Goal: Information Seeking & Learning: Find specific fact

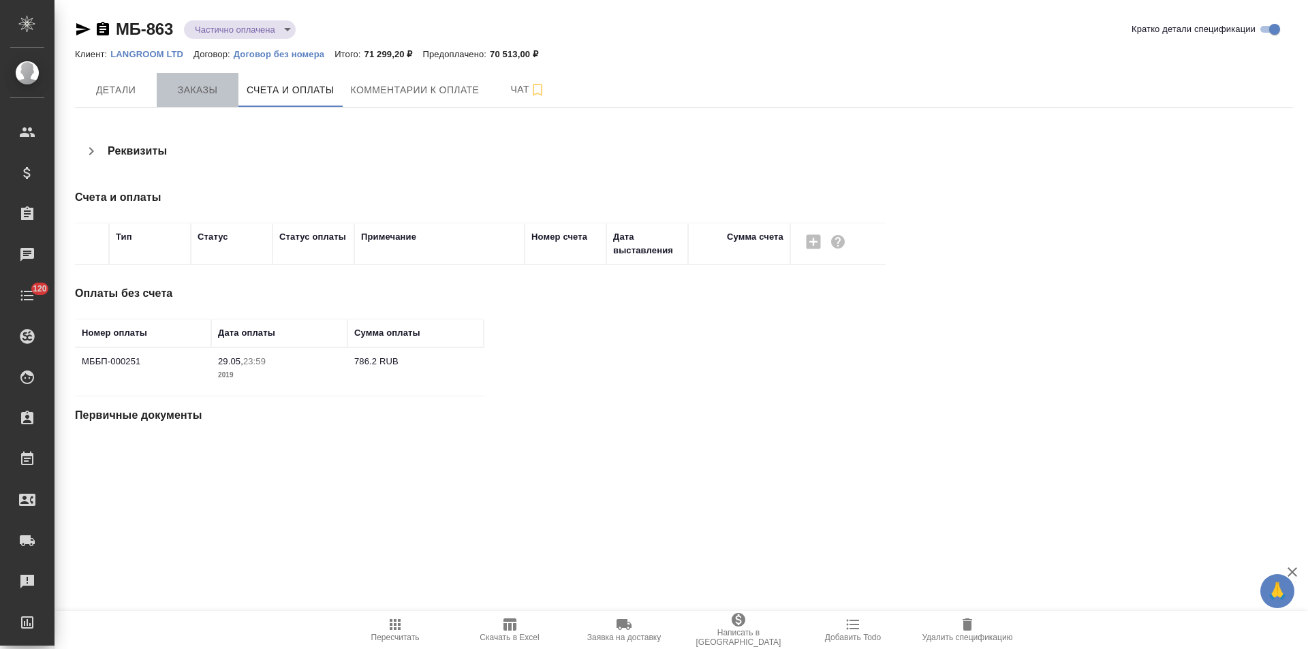
click at [203, 93] on span "Заказы" at bounding box center [197, 90] width 65 height 17
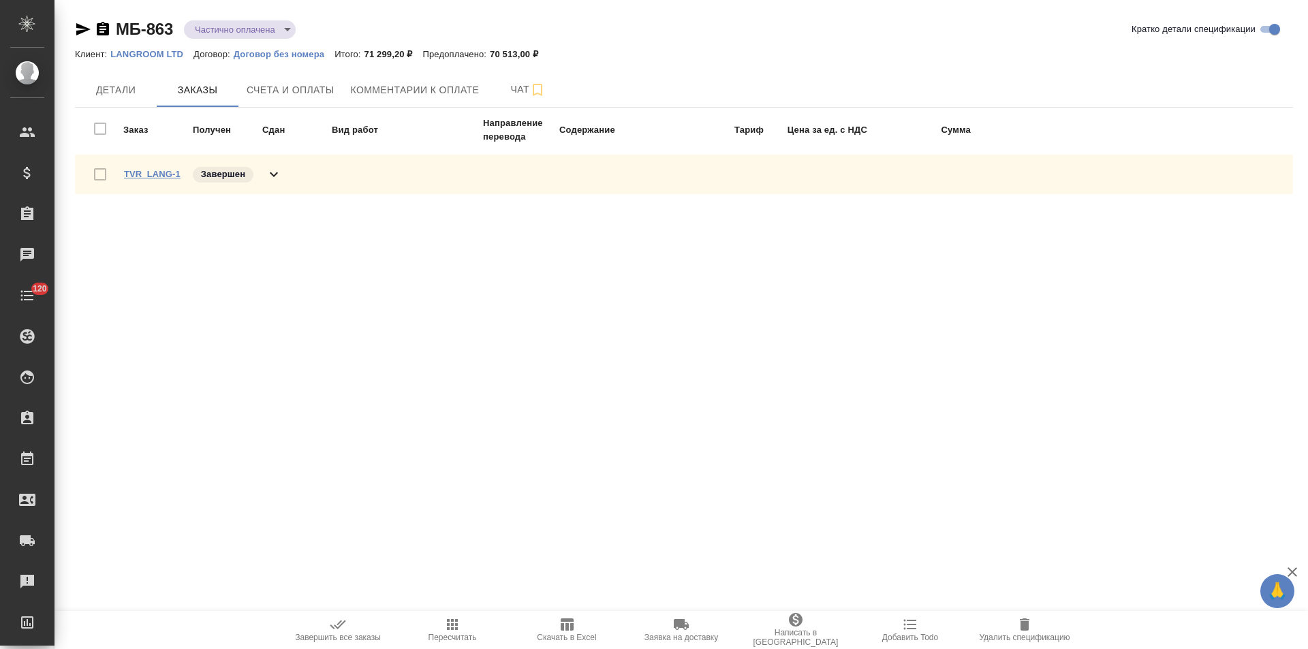
click at [161, 172] on link "TVR_LANG-1" at bounding box center [152, 174] width 57 height 10
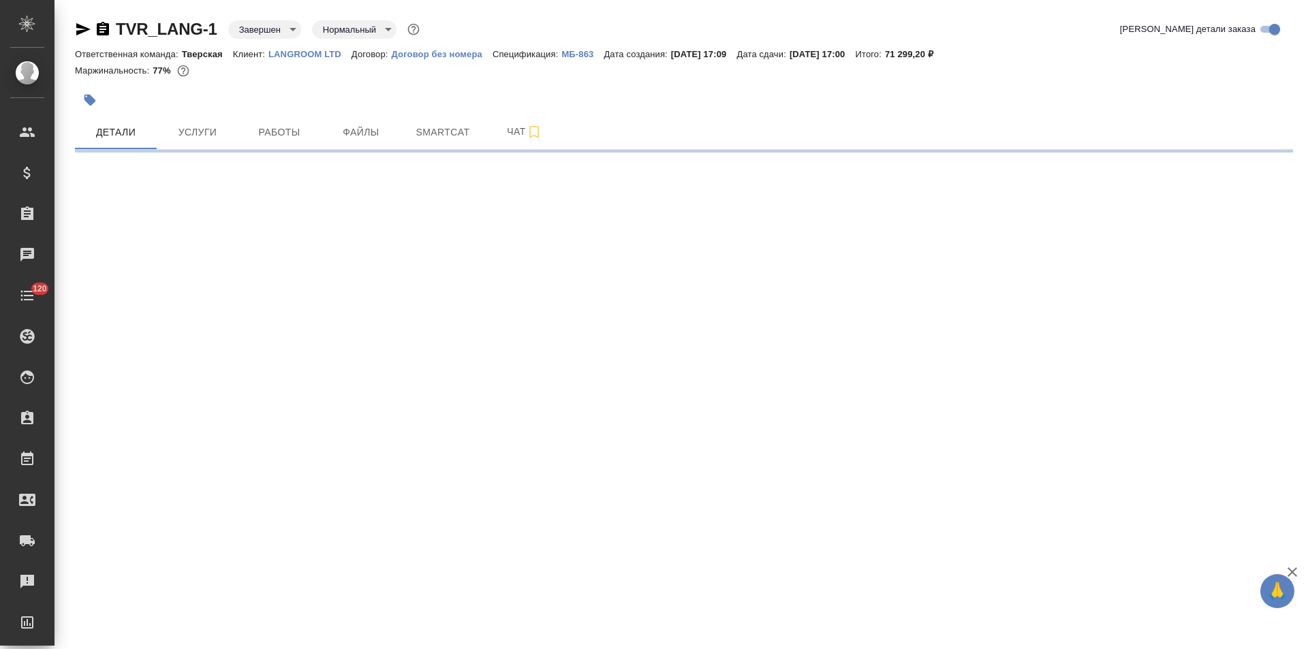
select select "RU"
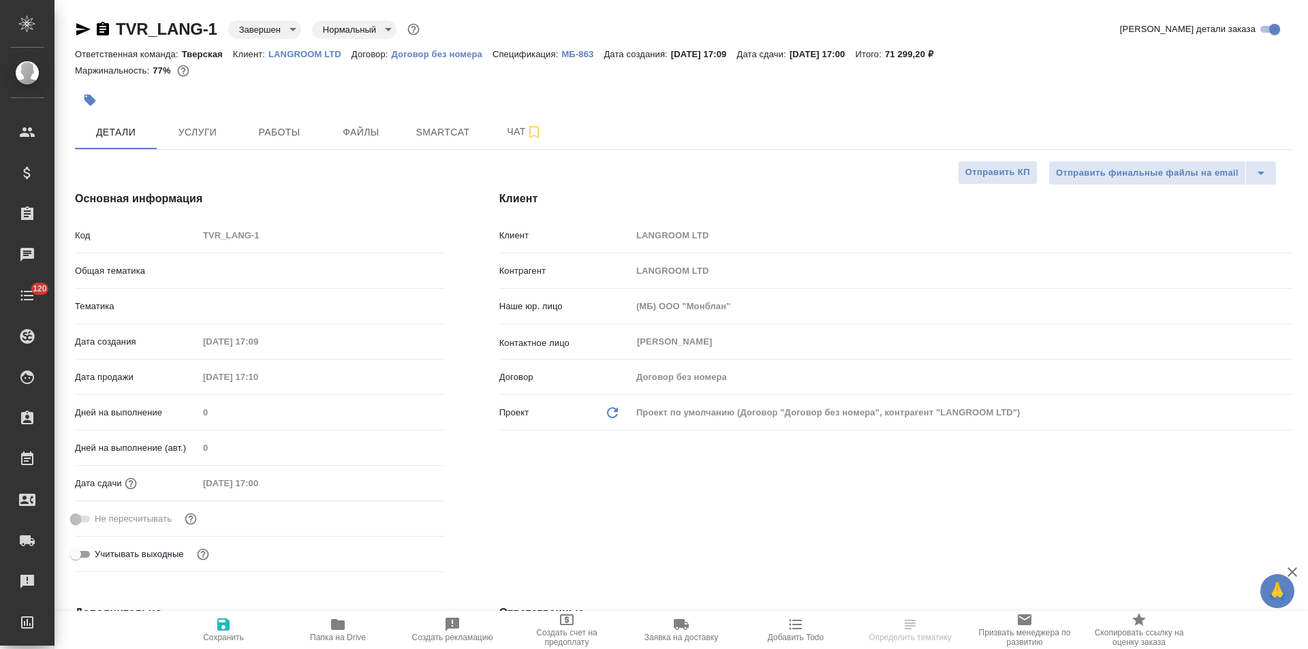
type textarea "x"
type input "Казак Кристина"
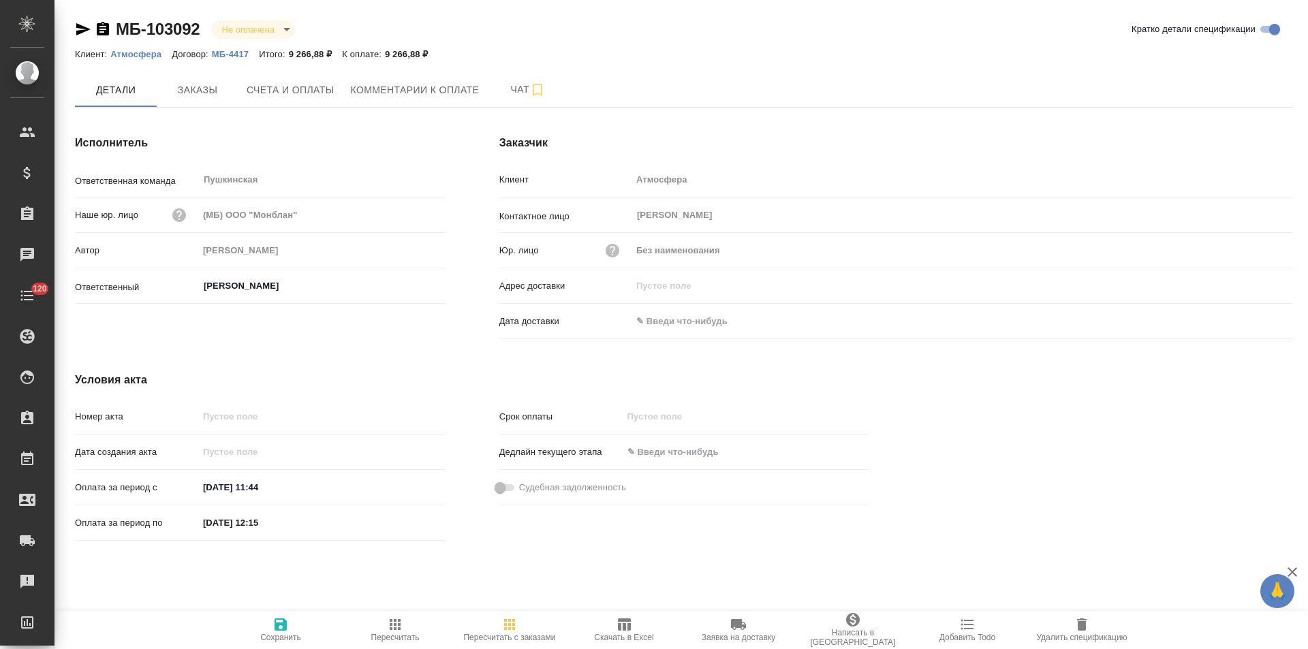
click at [463, 268] on div "Исполнитель Ответственная команда Пушкинская ​ Наше юр. лицо (МБ) ООО "Монблан"…" at bounding box center [260, 240] width 424 height 264
click at [458, 184] on div "Исполнитель Ответственная команда Пушкинская ​ Наше юр. лицо (МБ) ООО "Монблан"…" at bounding box center [260, 240] width 424 height 264
click at [238, 57] on p "МБ-4417" at bounding box center [235, 54] width 47 height 10
click at [629, 636] on span "Скачать в Excel" at bounding box center [623, 638] width 59 height 10
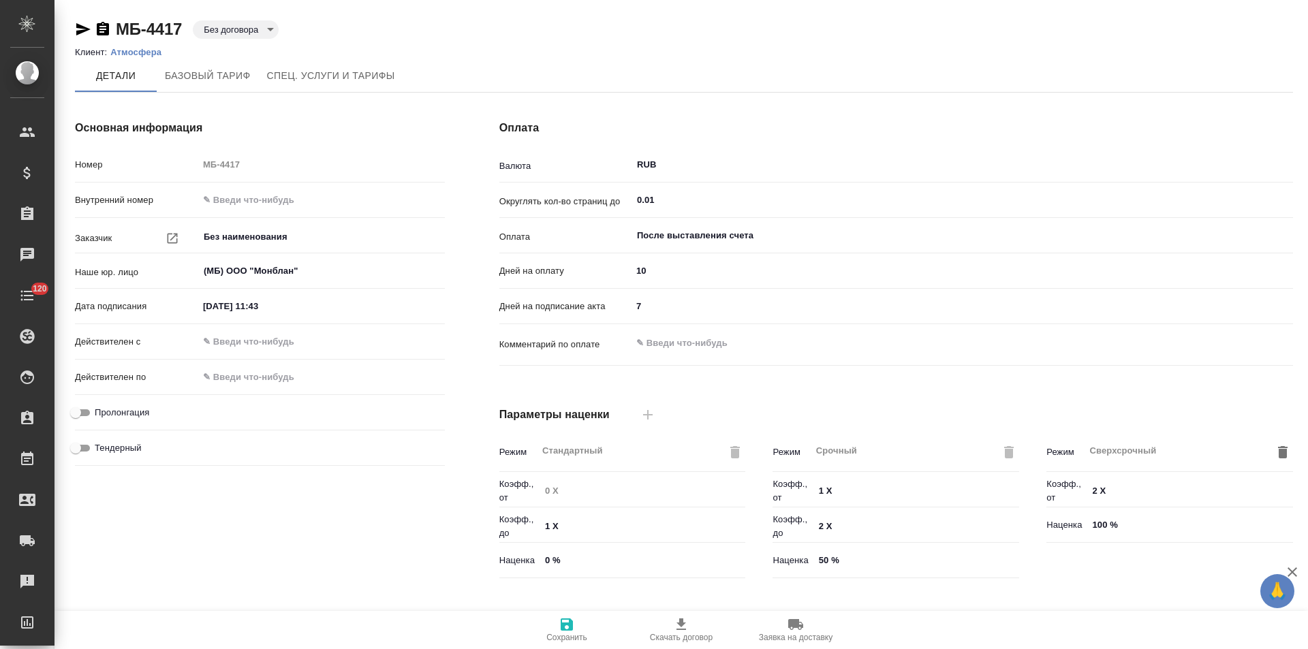
click at [464, 275] on div "Основная информация Номер МБ-4417 Внутренний номер Заказчик Без наименования ​ …" at bounding box center [260, 352] width 424 height 518
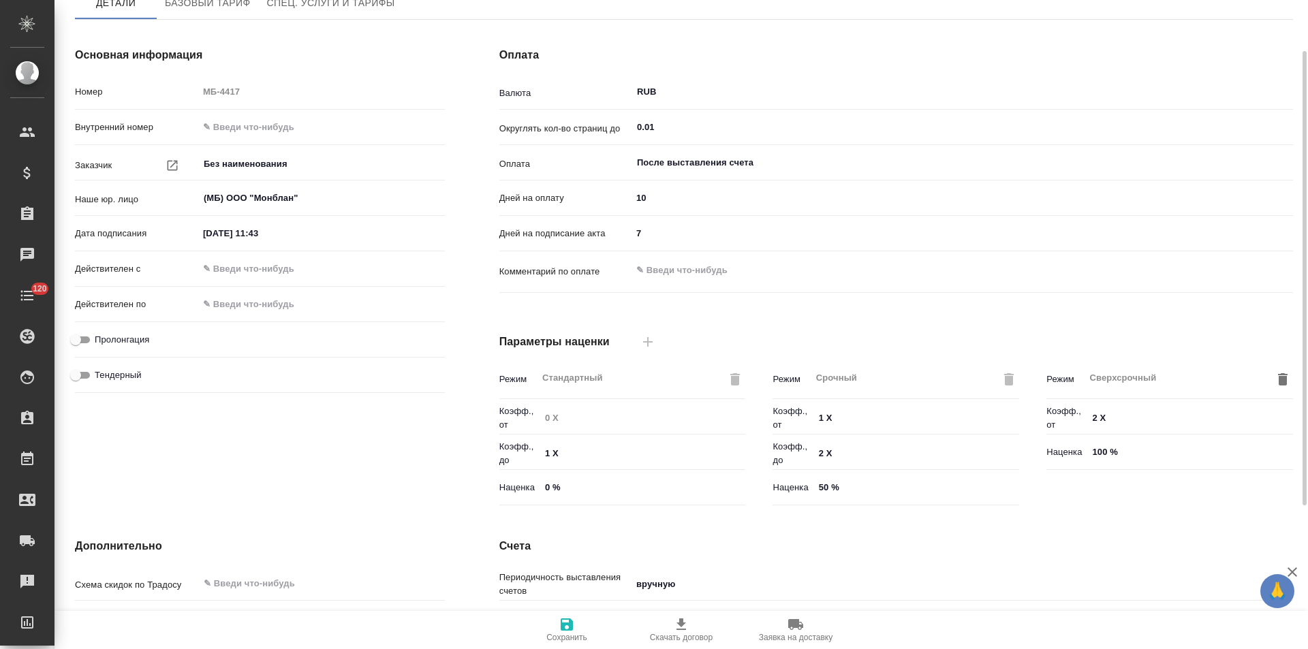
scroll to position [277, 0]
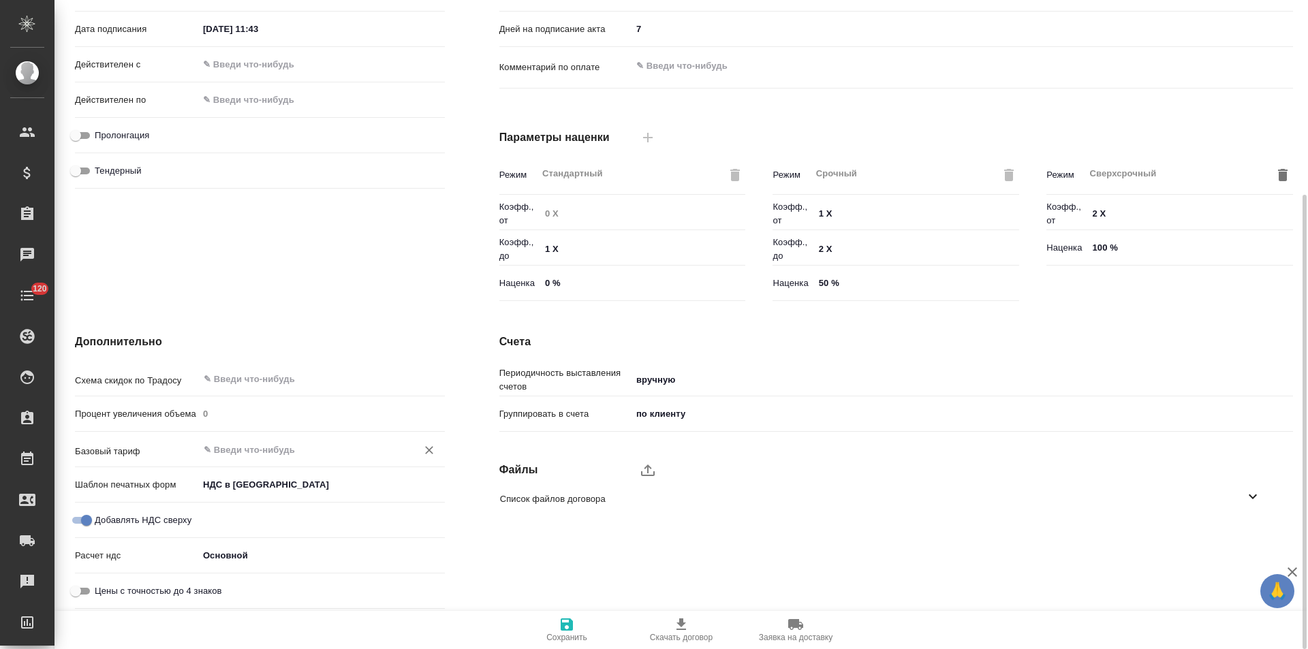
click at [290, 450] on input "text" at bounding box center [298, 449] width 193 height 16
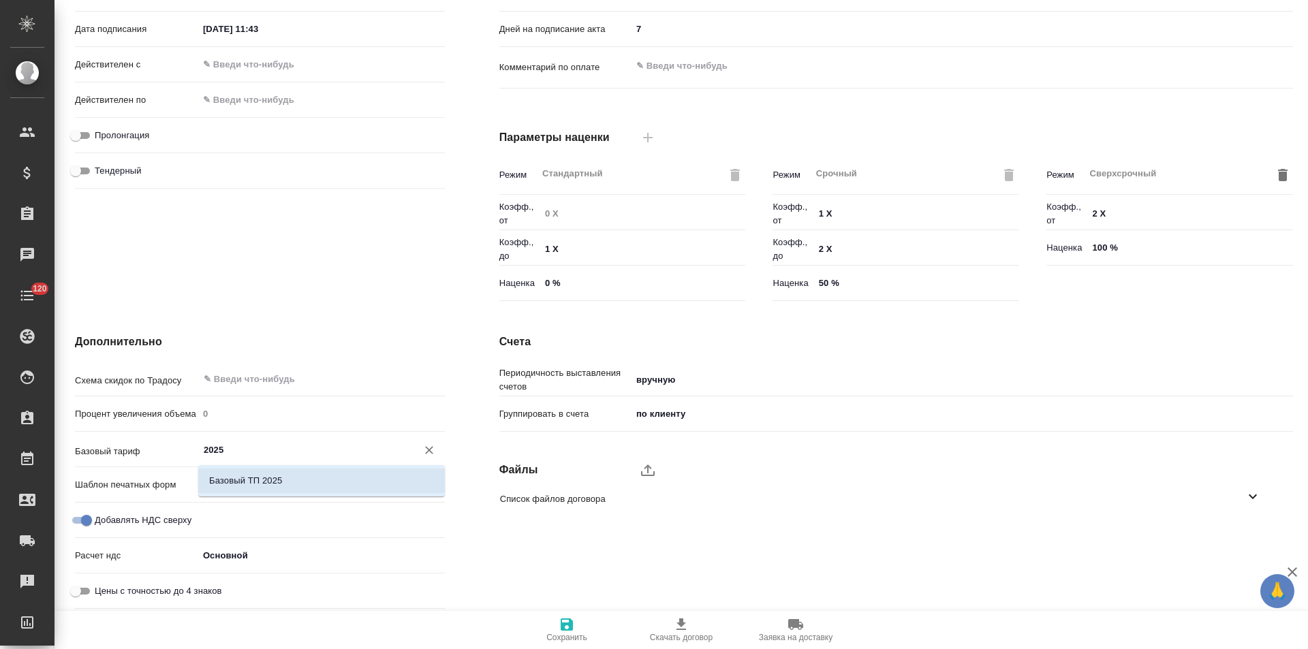
click at [340, 488] on li "Базовый ТП 2025" at bounding box center [321, 481] width 247 height 25
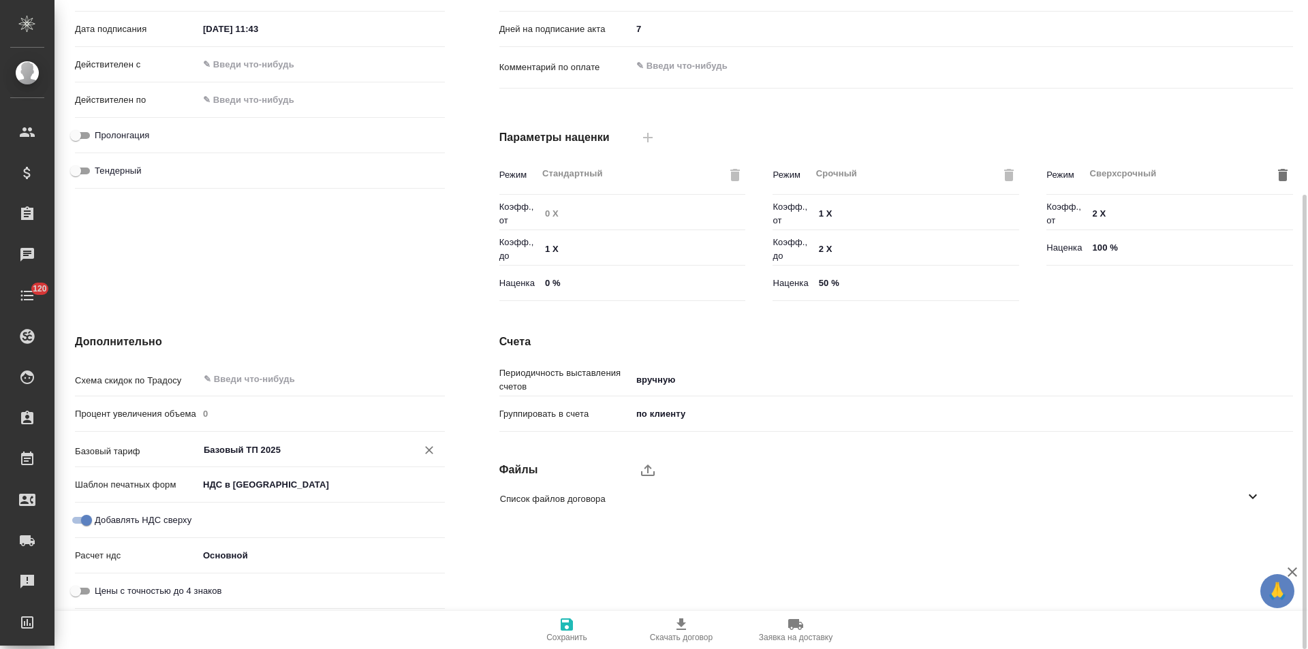
type input "Базовый ТП 2025"
click at [566, 626] on icon "button" at bounding box center [567, 624] width 16 height 16
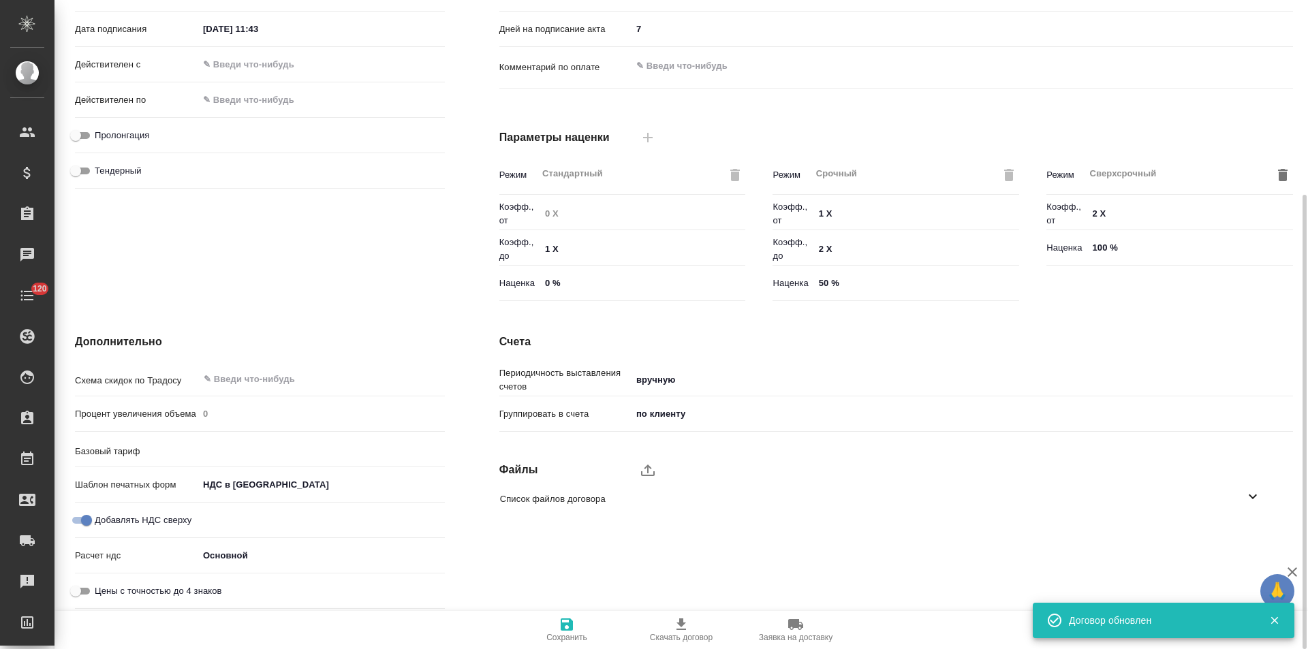
type input "Базовый ТП 2025"
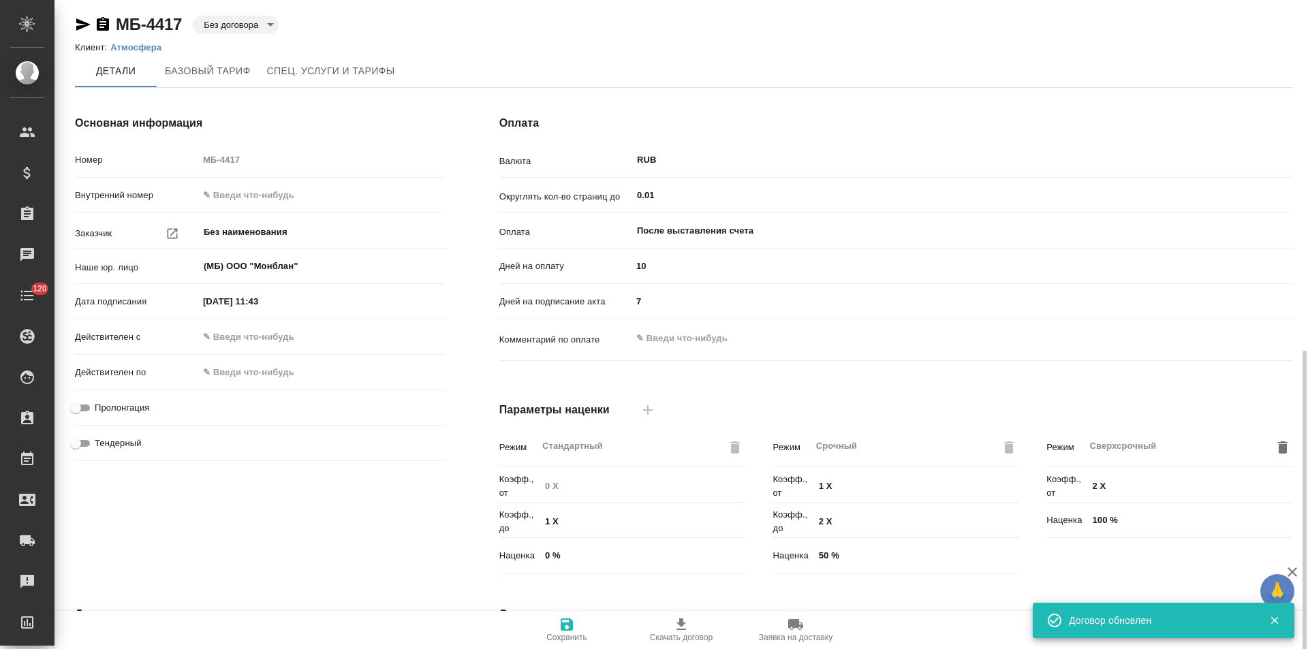
scroll to position [0, 0]
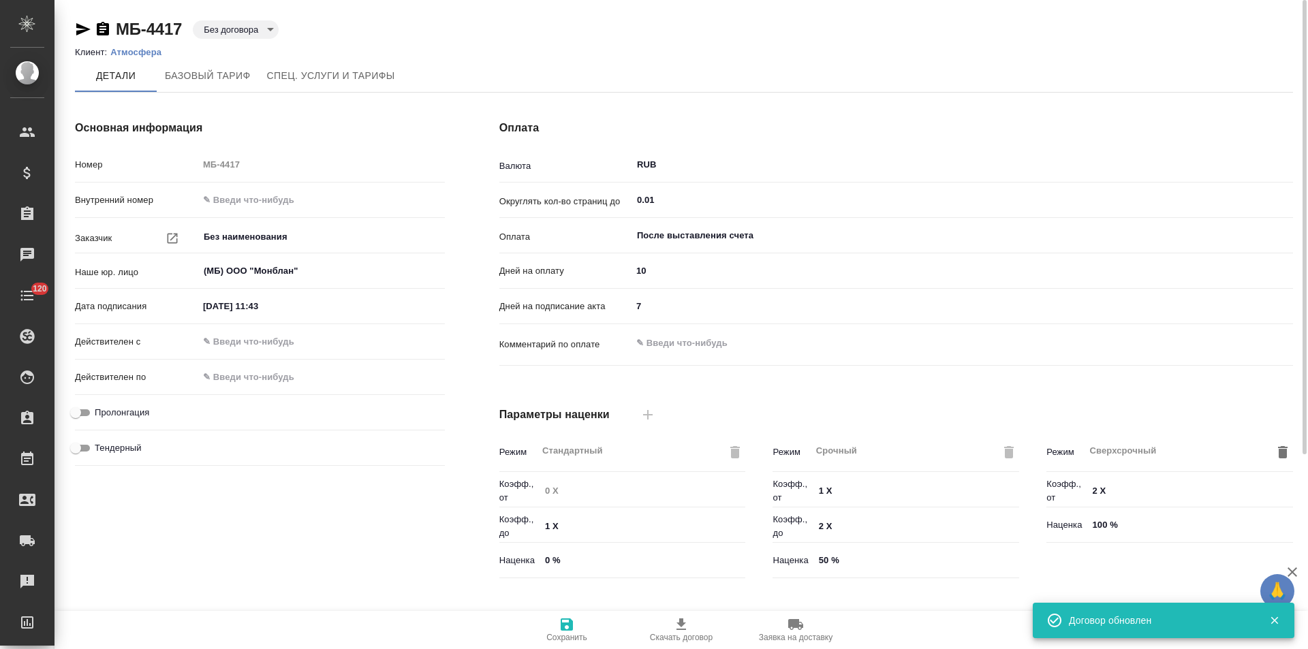
click at [146, 54] on p "Атмосфера" at bounding box center [140, 52] width 61 height 10
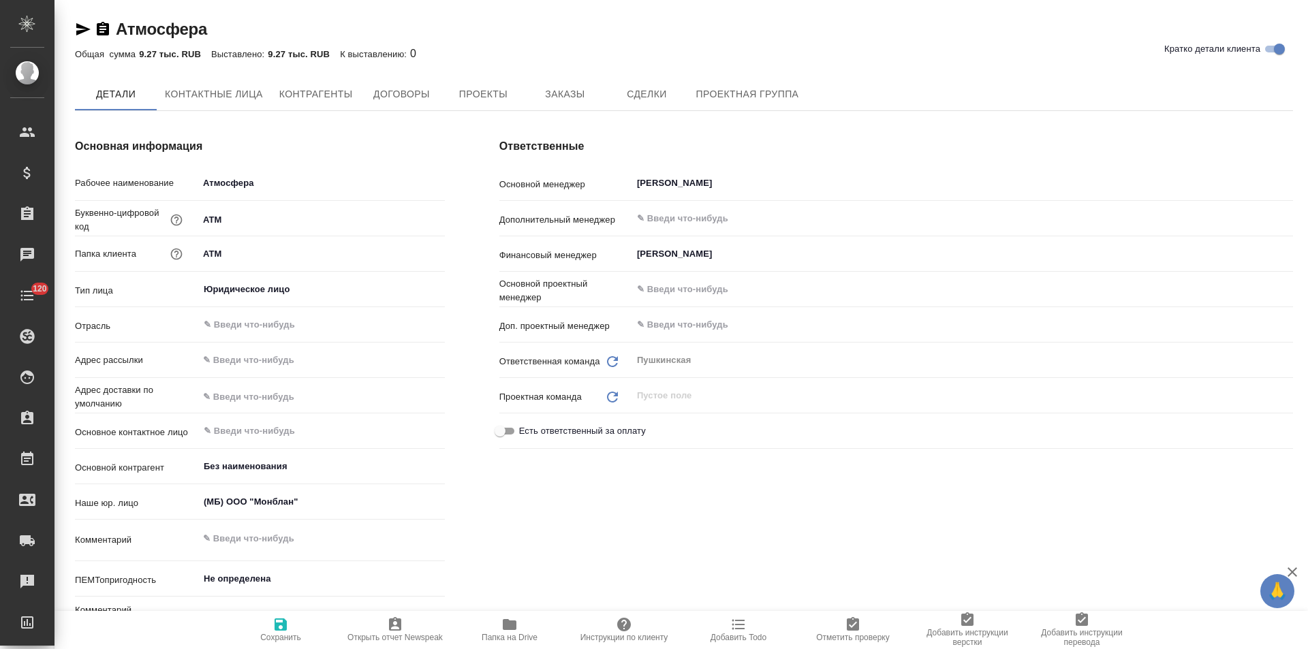
type textarea "x"
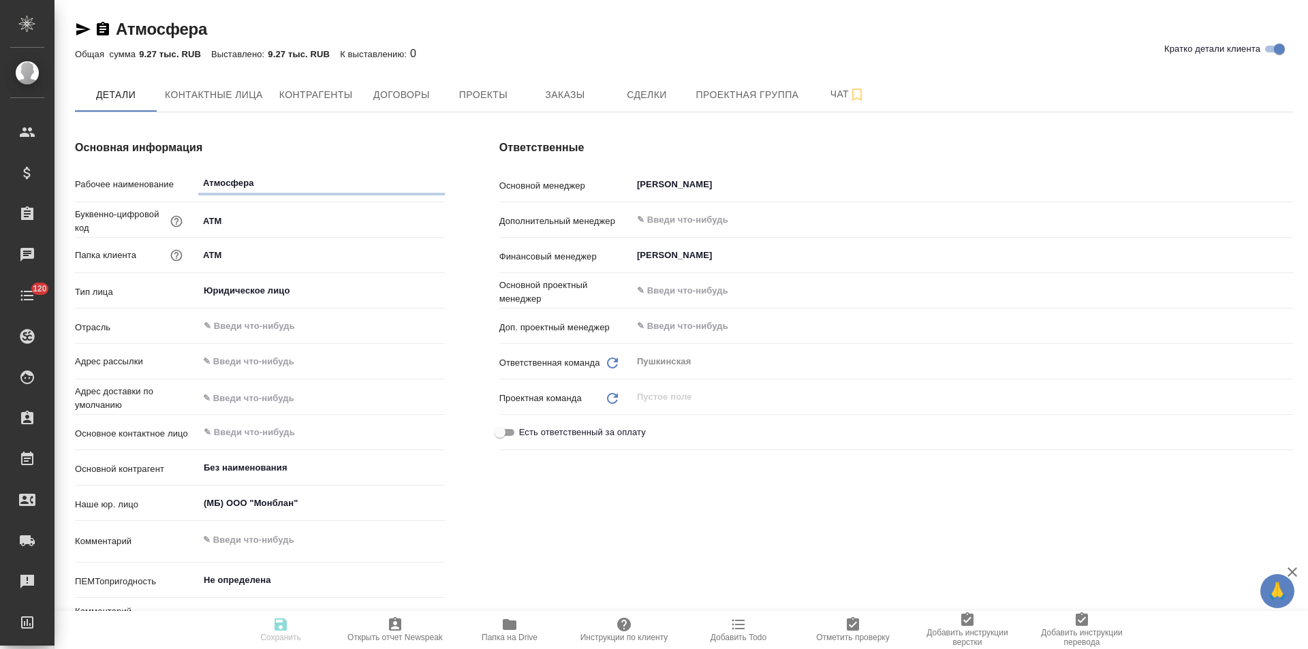
type textarea "x"
click at [326, 100] on span "Контрагенты" at bounding box center [316, 95] width 74 height 17
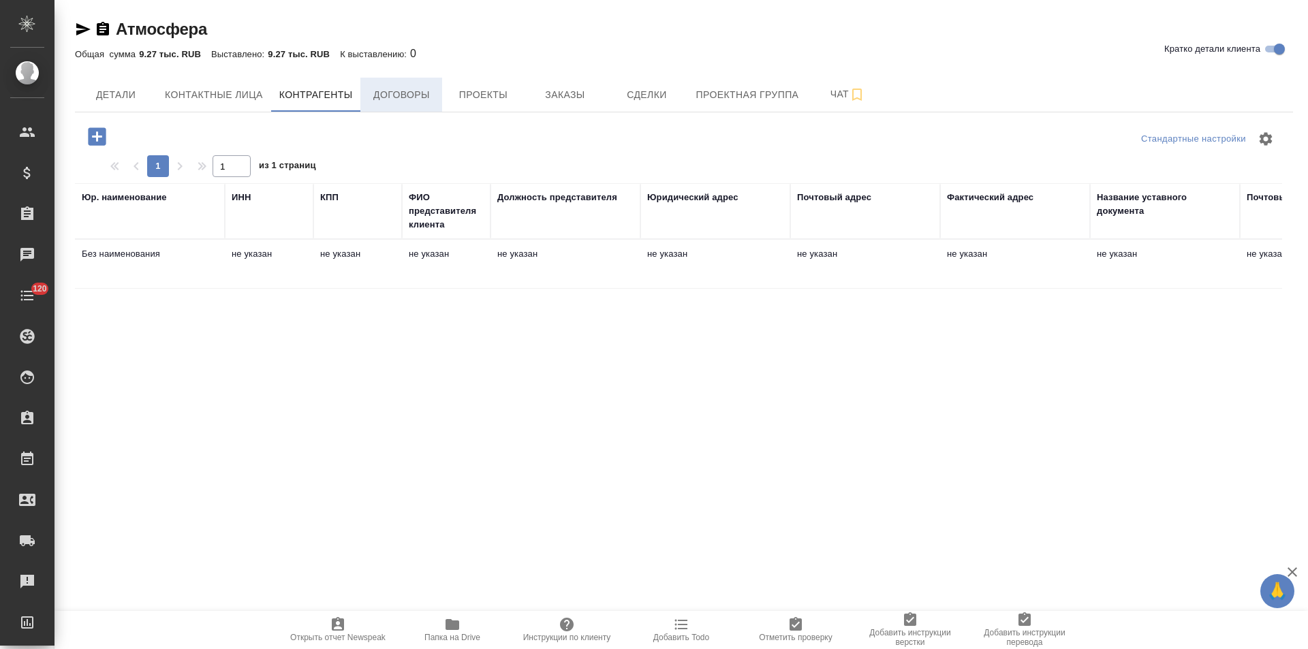
click at [431, 97] on span "Договоры" at bounding box center [401, 95] width 65 height 17
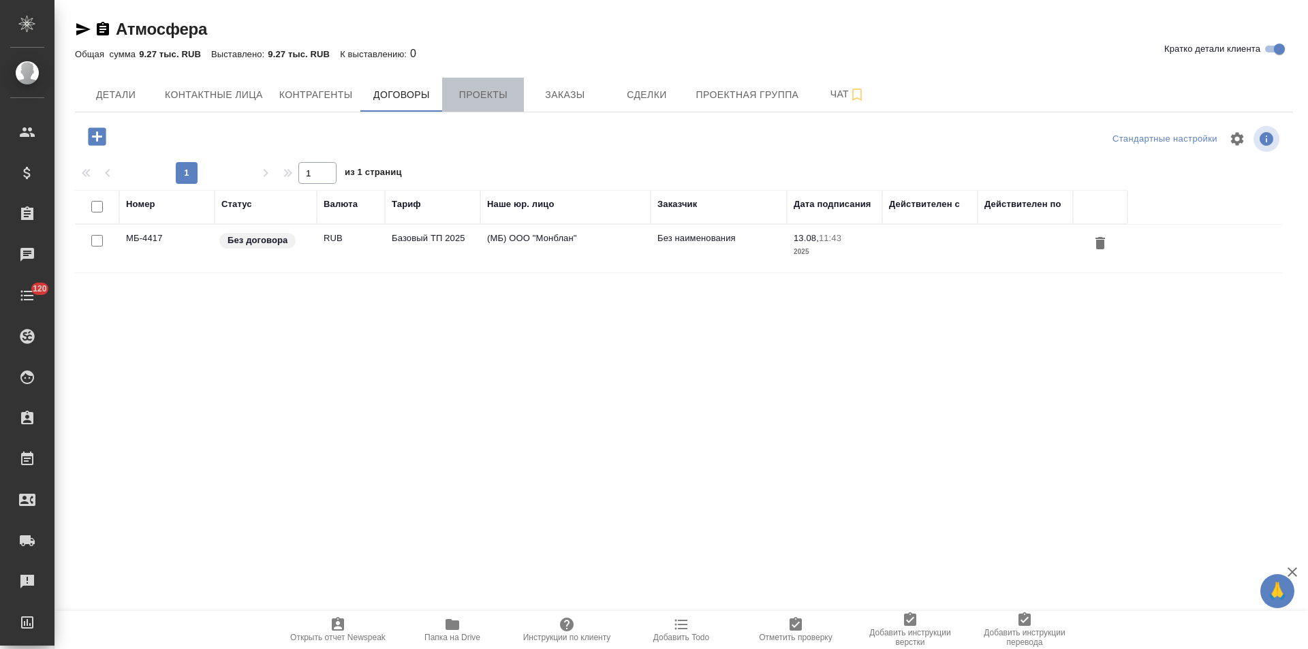
click at [501, 101] on span "Проекты" at bounding box center [482, 95] width 65 height 17
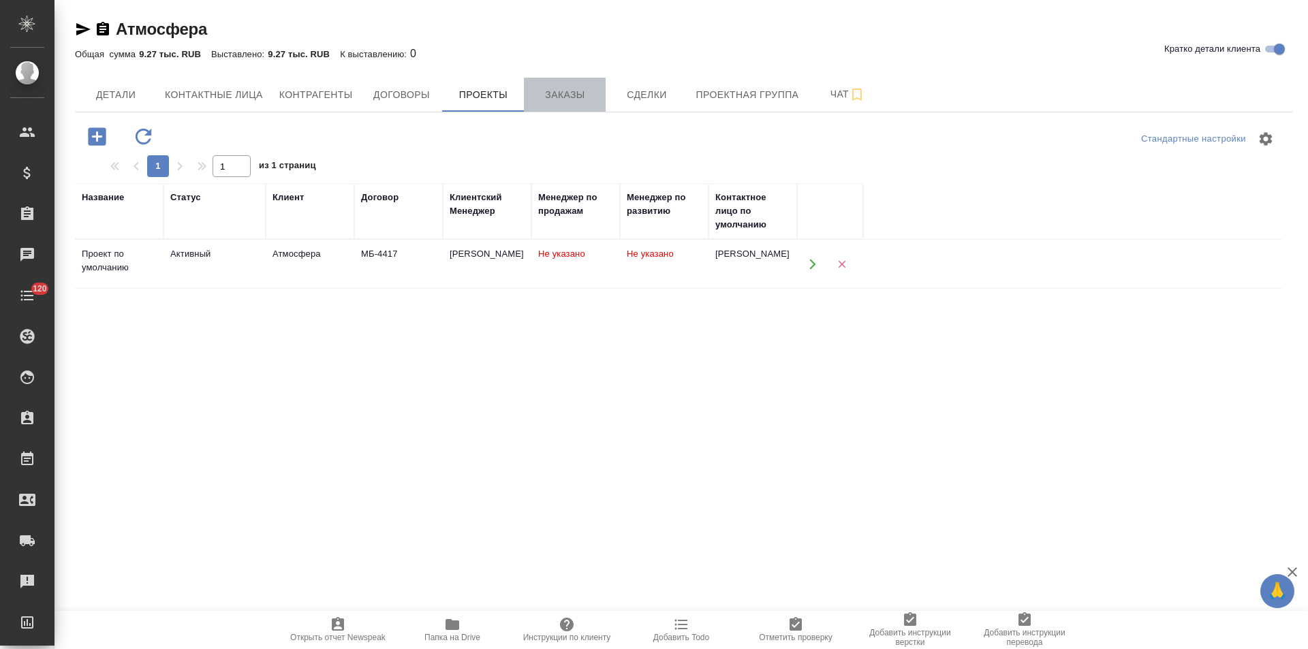
click at [554, 99] on span "Заказы" at bounding box center [564, 95] width 65 height 17
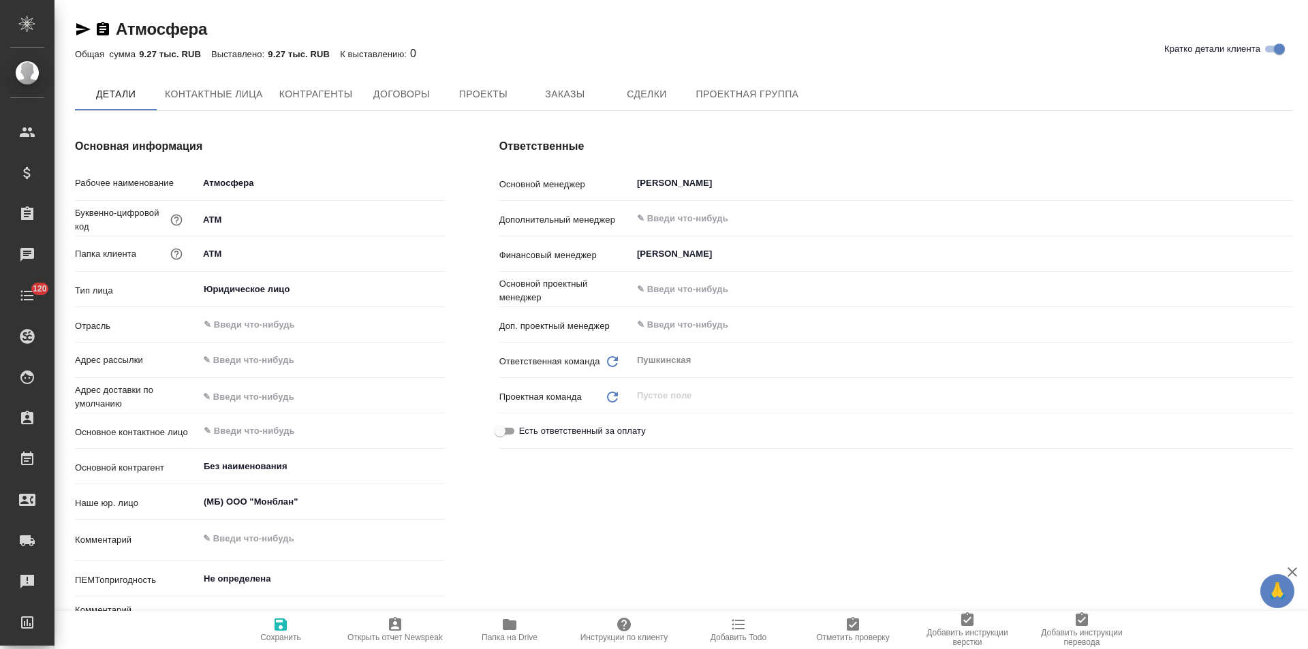
click at [335, 99] on span "Контрагенты" at bounding box center [316, 94] width 74 height 17
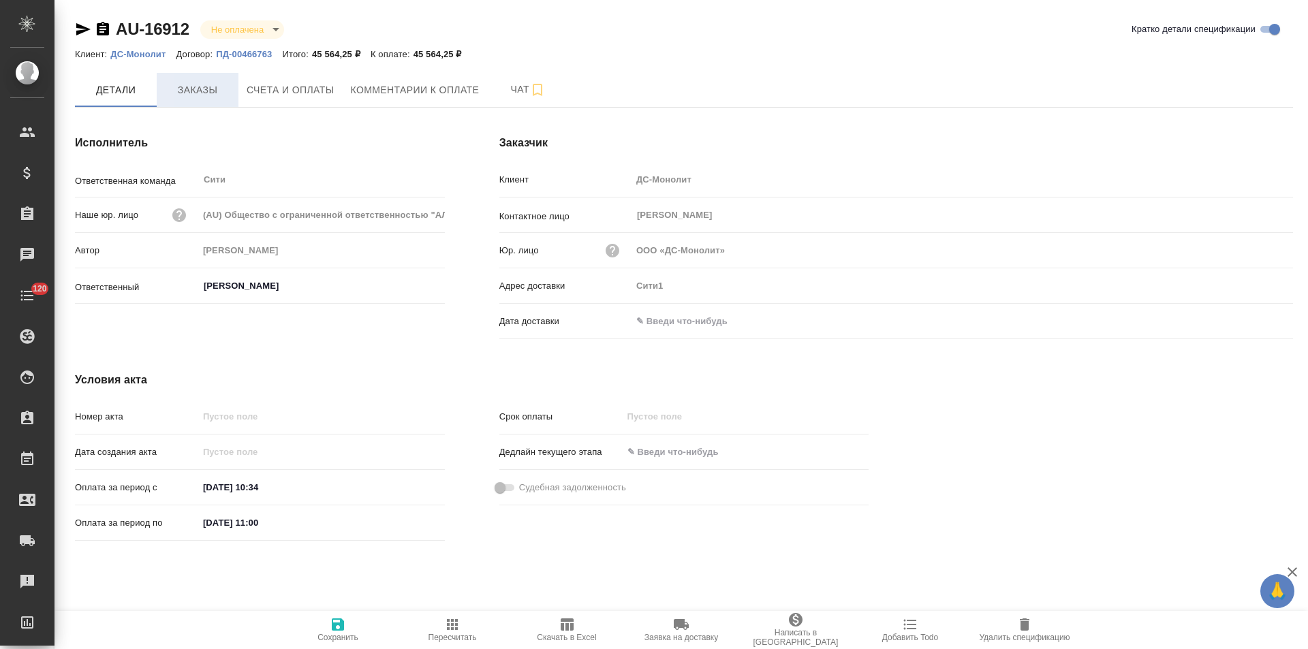
click at [210, 105] on button "Заказы" at bounding box center [198, 90] width 82 height 34
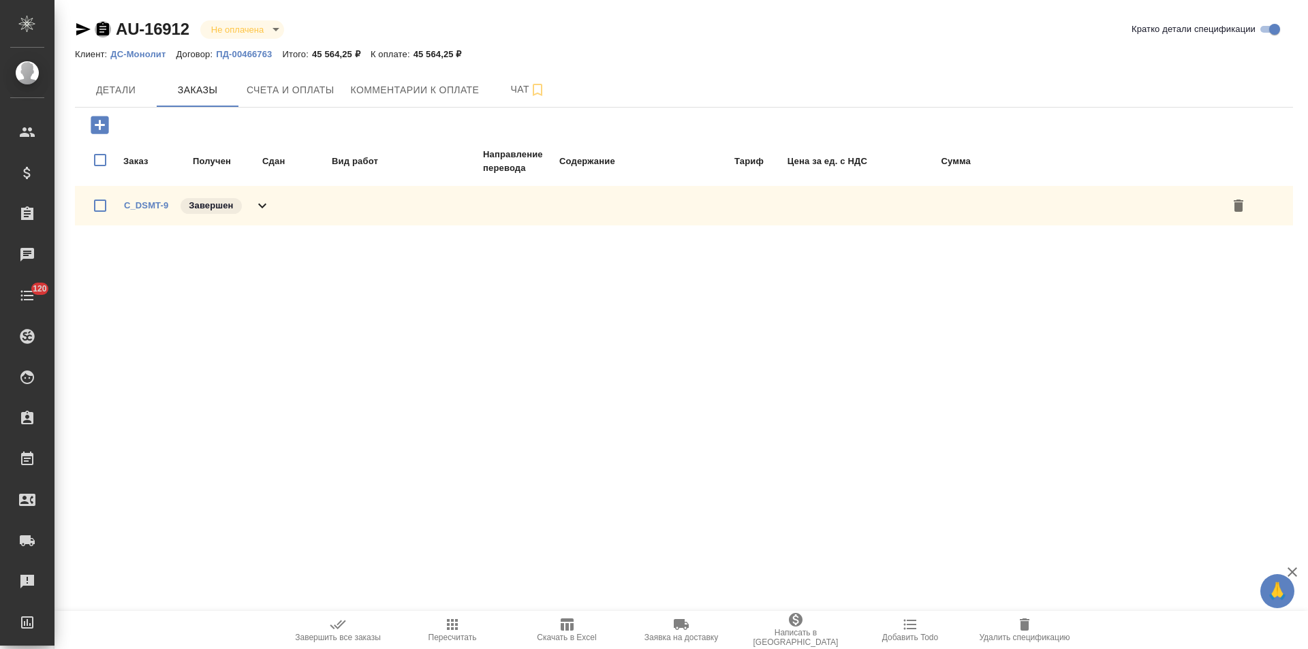
click at [101, 29] on icon "button" at bounding box center [103, 29] width 12 height 14
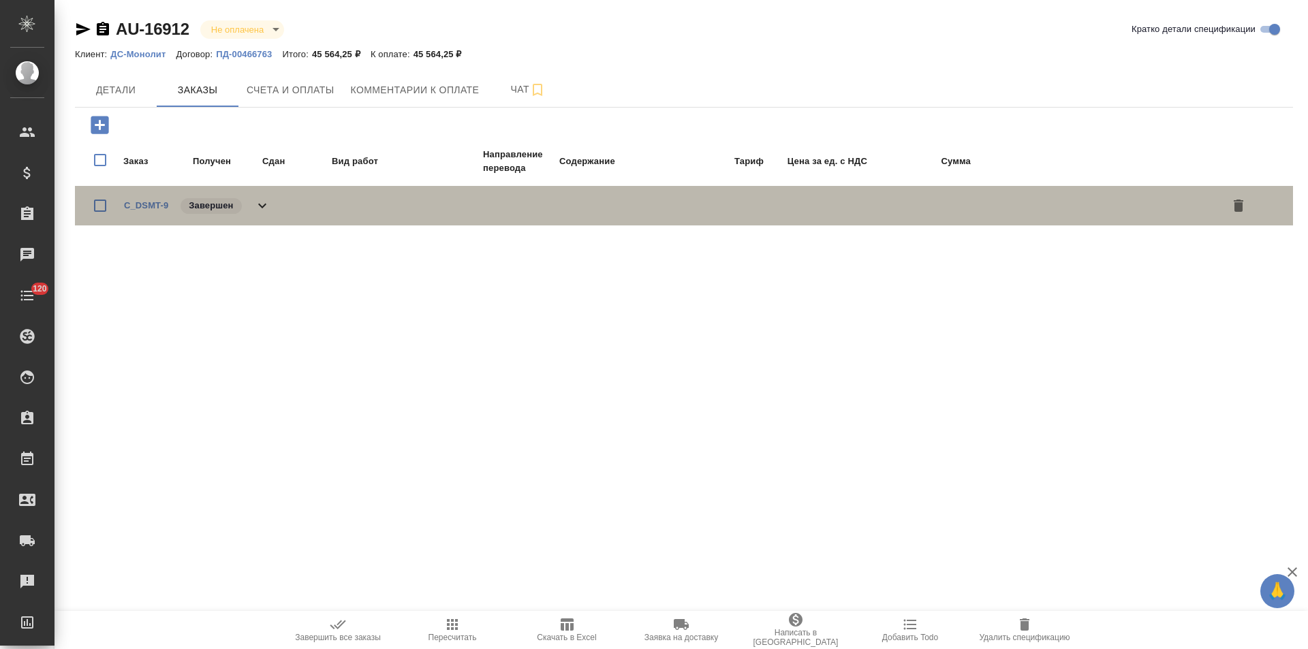
click at [262, 205] on icon at bounding box center [262, 206] width 16 height 16
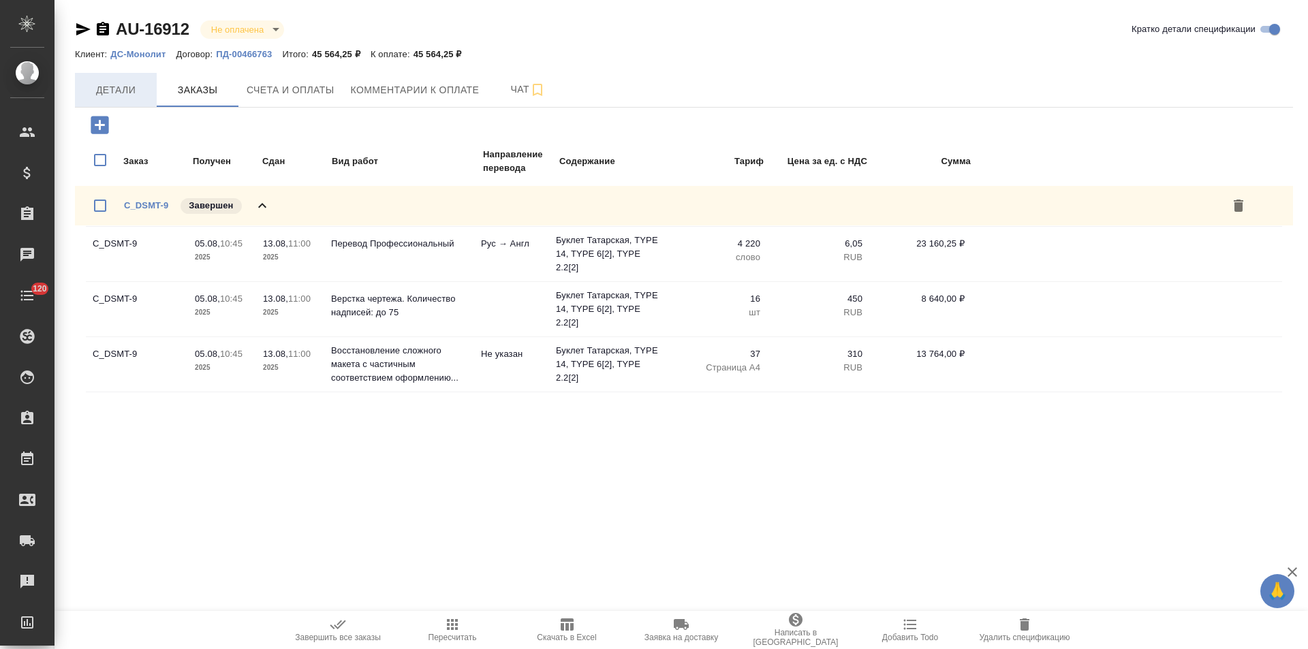
click at [122, 91] on span "Детали" at bounding box center [115, 90] width 65 height 17
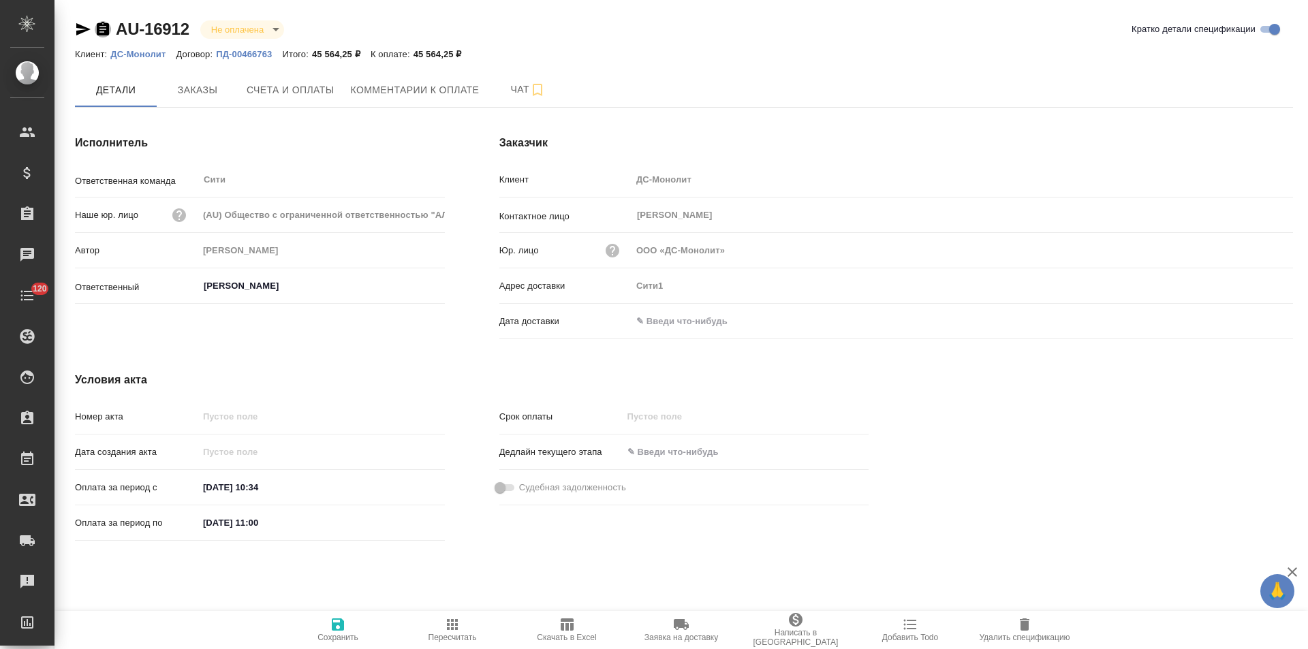
click at [100, 30] on icon "button" at bounding box center [103, 29] width 12 height 14
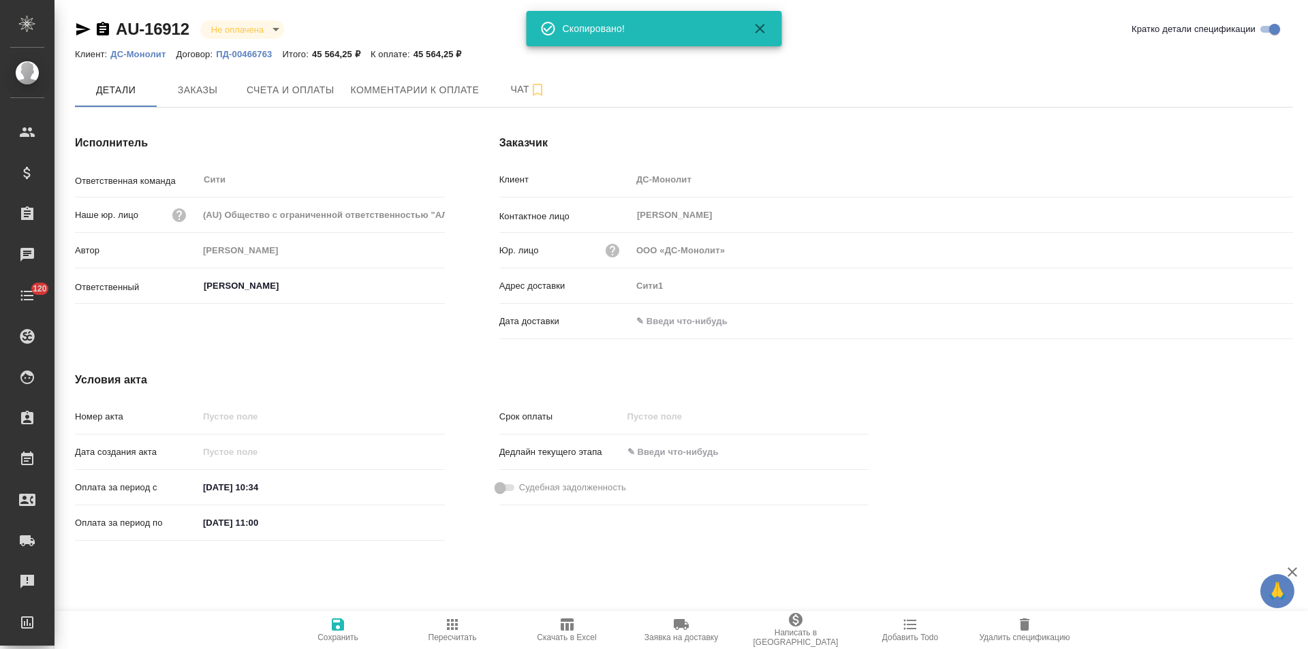
drag, startPoint x: 275, startPoint y: 88, endPoint x: 431, endPoint y: 134, distance: 162.5
click at [275, 88] on span "Счета и оплаты" at bounding box center [291, 90] width 88 height 17
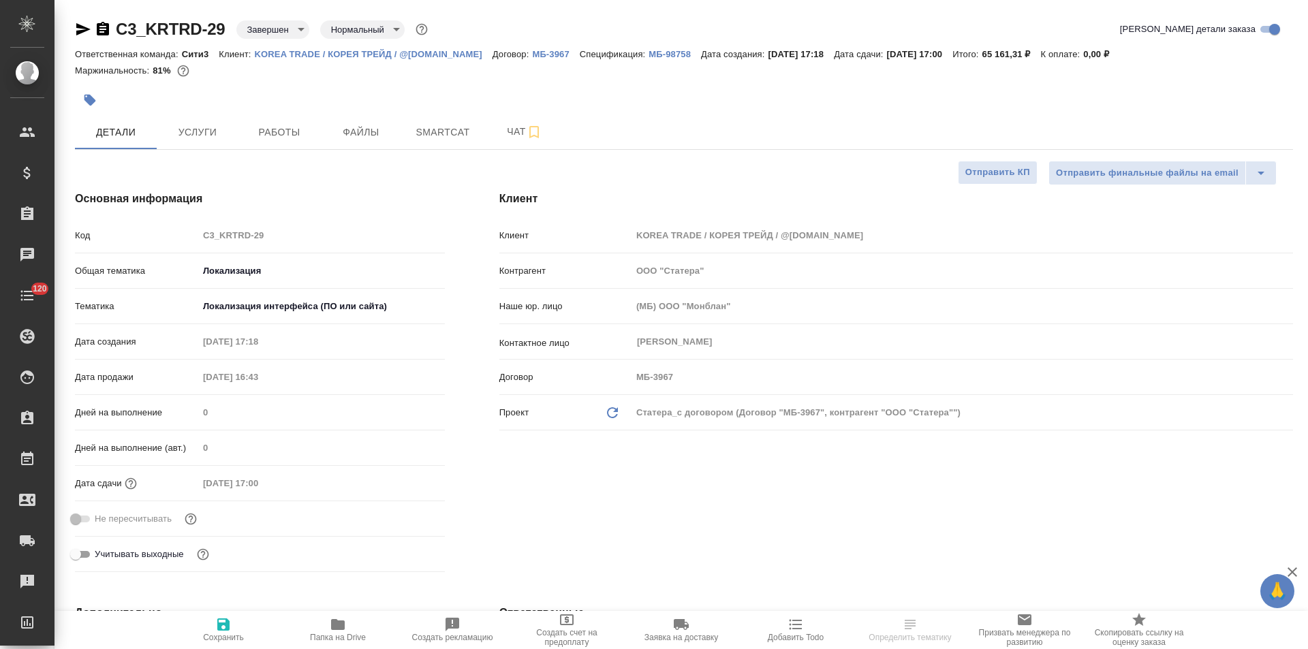
select select "RU"
type textarea "x"
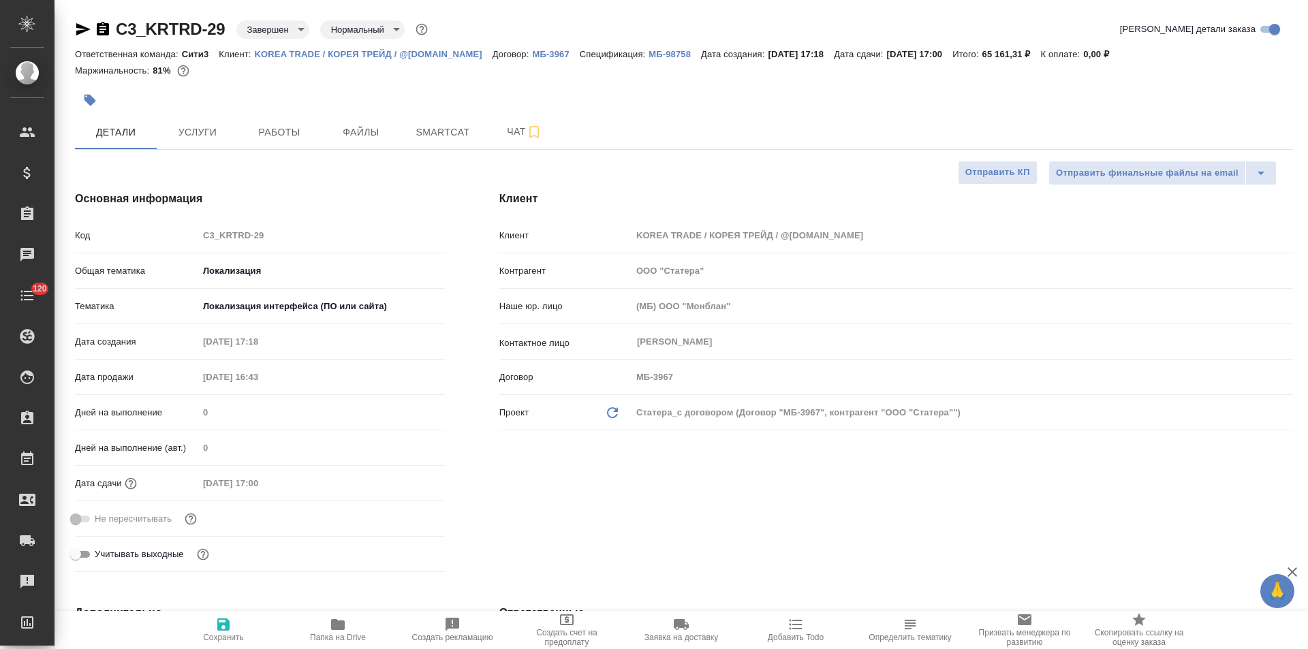
type textarea "x"
click at [648, 53] on p "МБ-98758" at bounding box center [674, 54] width 52 height 10
type textarea "x"
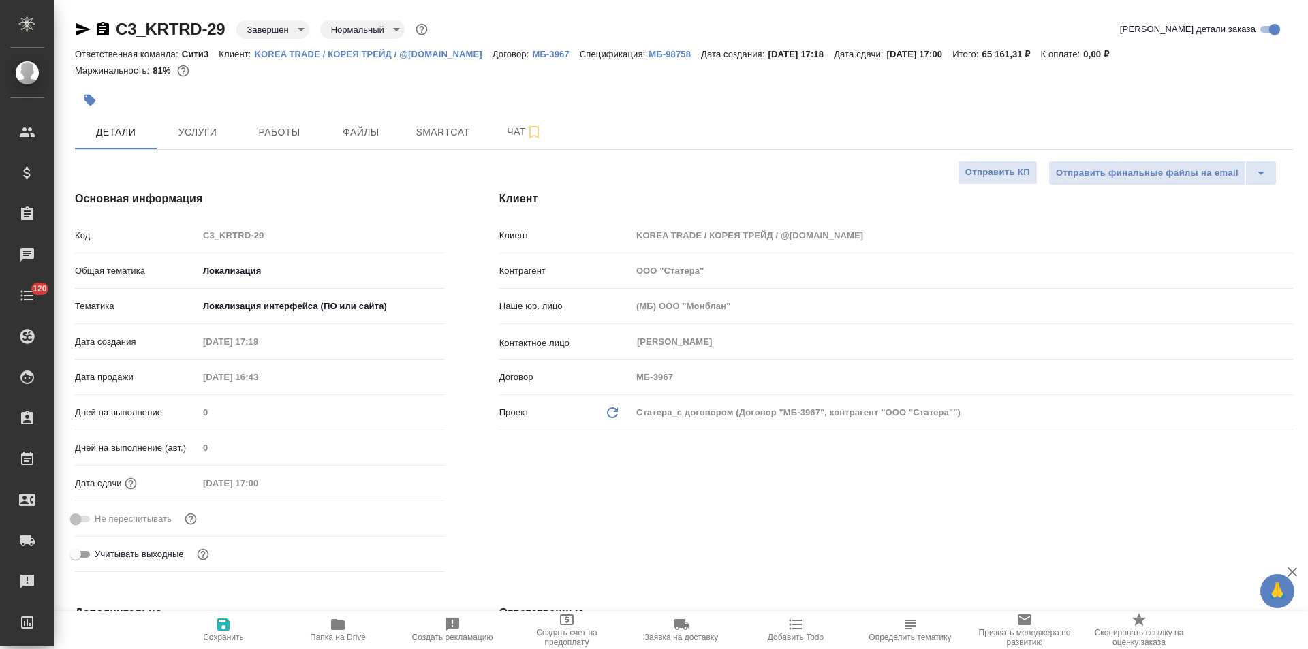
type textarea "x"
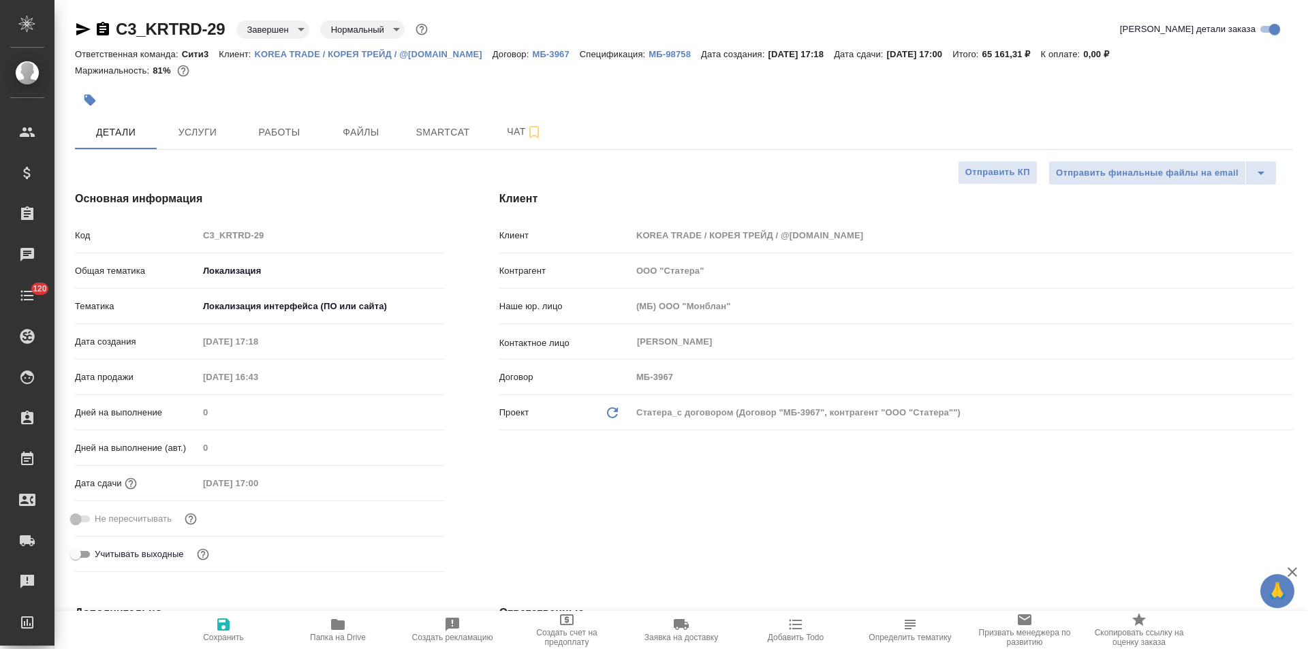
type textarea "x"
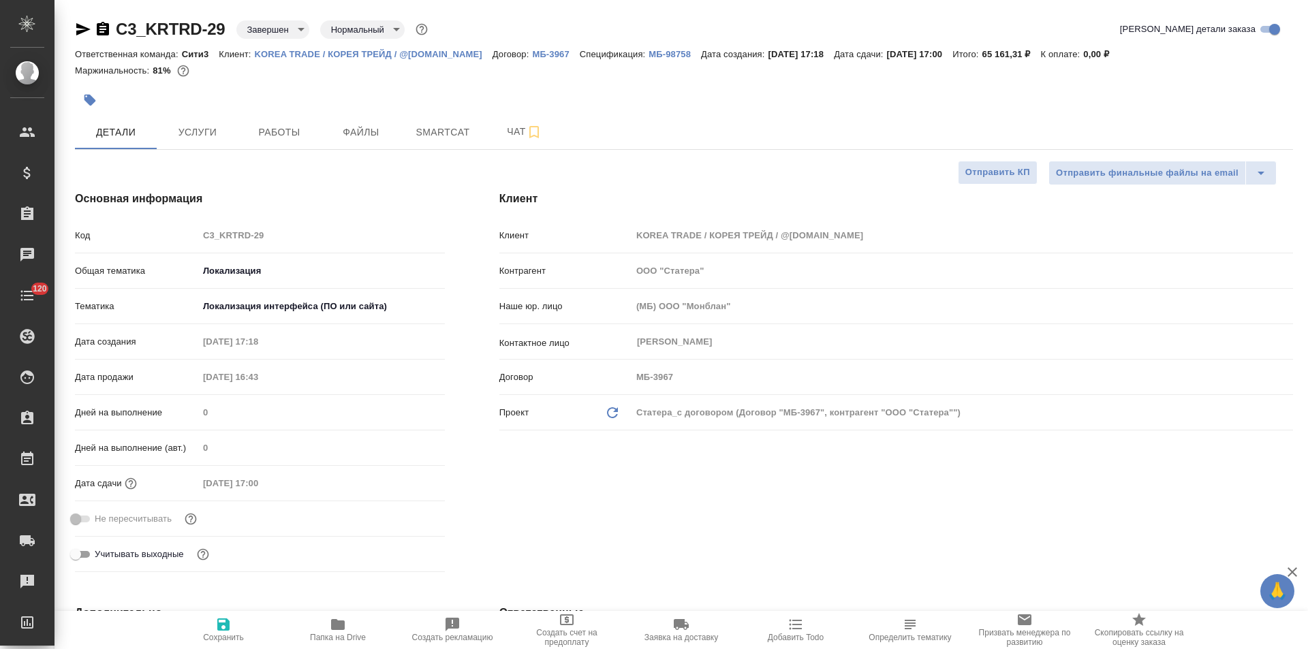
type textarea "x"
click at [192, 134] on span "Услуги" at bounding box center [197, 132] width 65 height 17
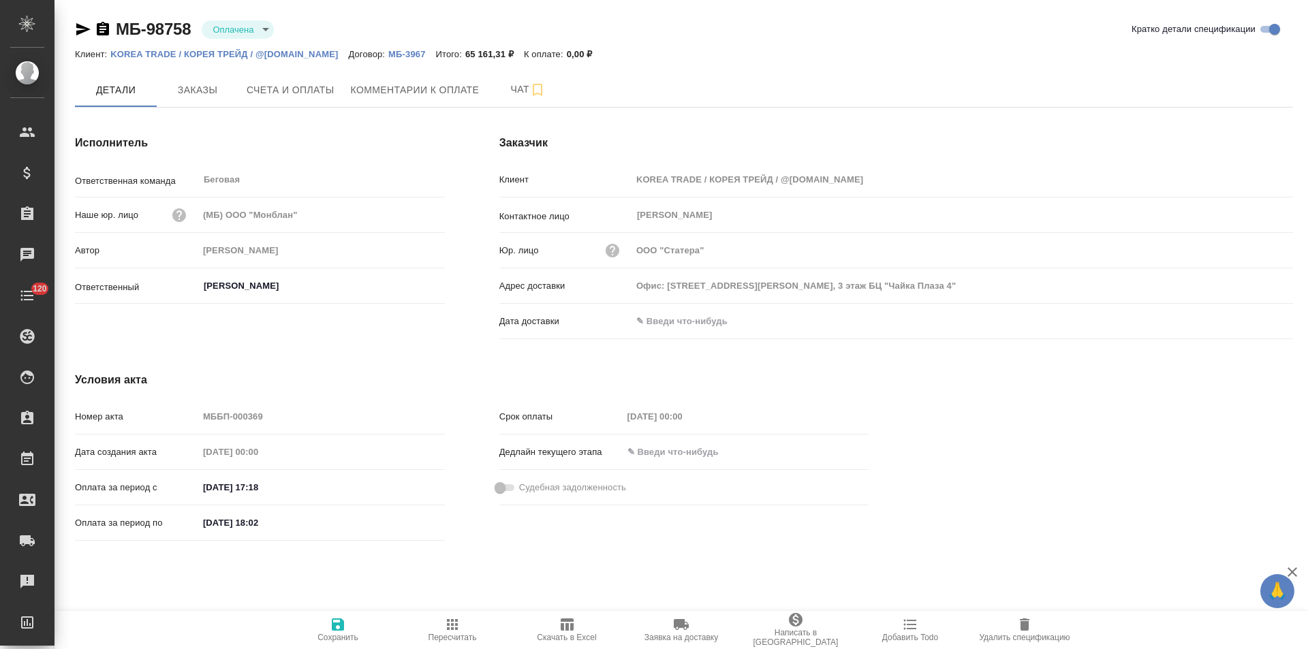
drag, startPoint x: 97, startPoint y: 30, endPoint x: 129, endPoint y: 30, distance: 31.3
click at [97, 30] on icon "button" at bounding box center [103, 29] width 12 height 14
click at [106, 33] on icon "button" at bounding box center [103, 29] width 12 height 14
click at [556, 633] on span "Скачать в Excel" at bounding box center [566, 638] width 59 height 10
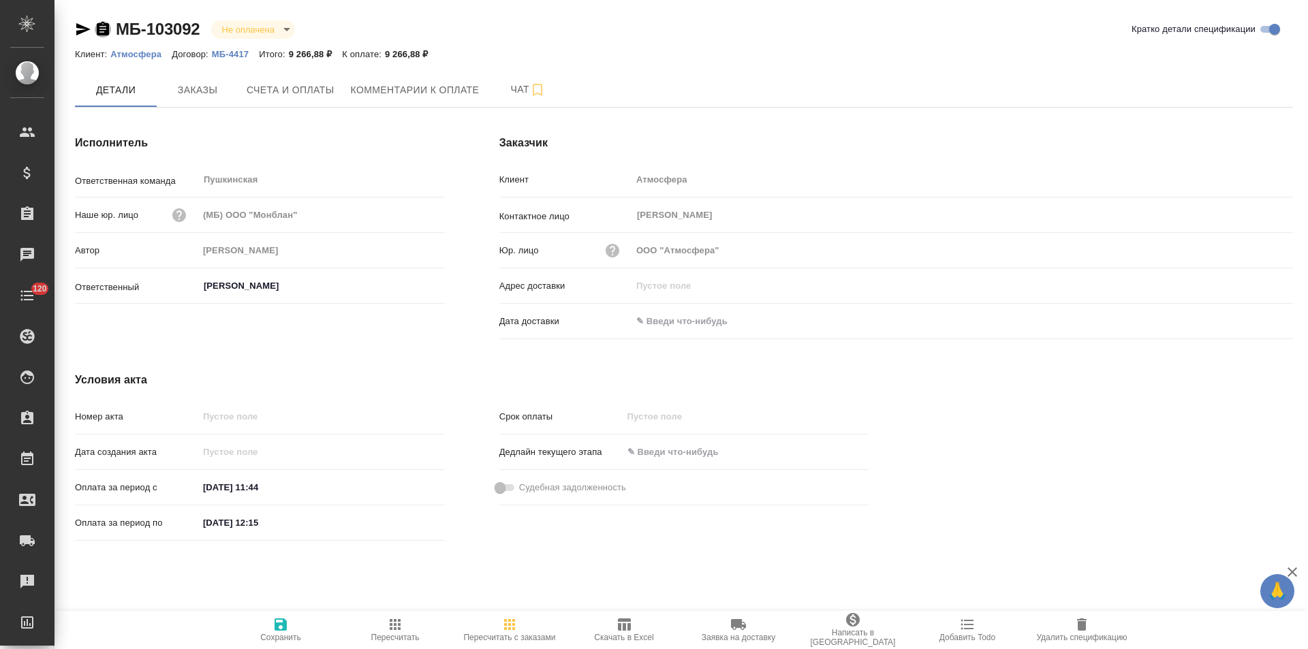
click at [102, 30] on icon "button" at bounding box center [103, 29] width 12 height 14
click at [281, 93] on span "Счета и оплаты" at bounding box center [291, 90] width 88 height 17
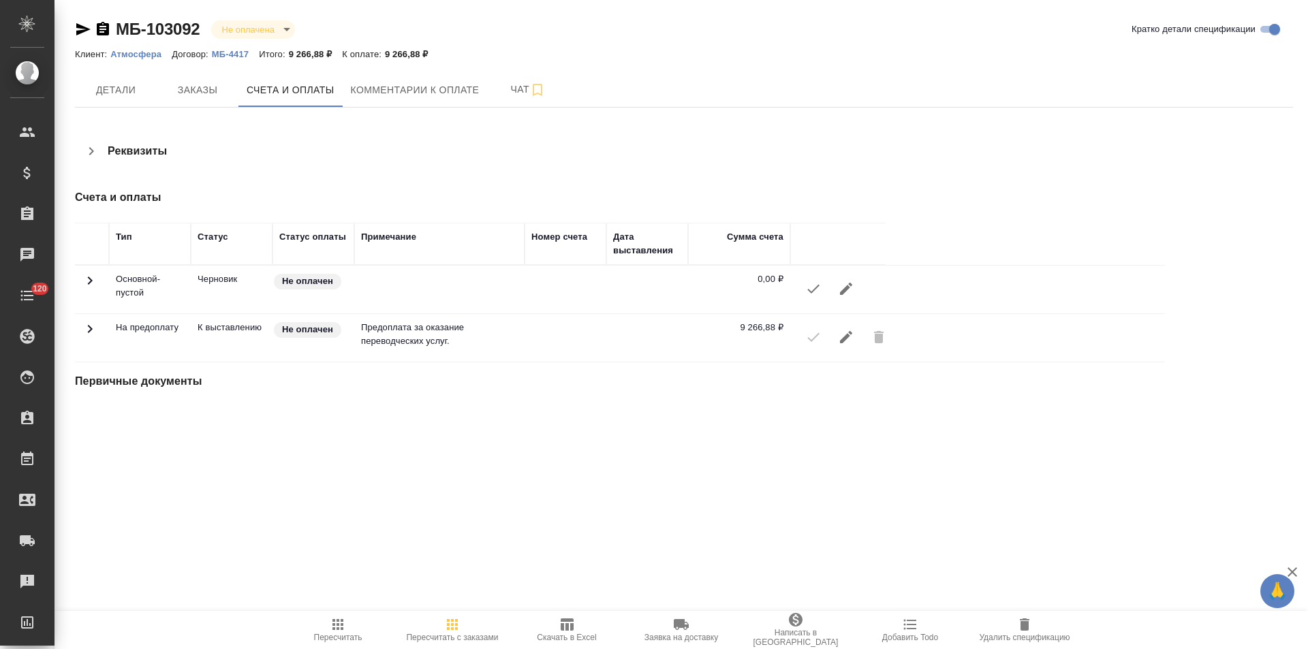
click at [88, 152] on icon "button" at bounding box center [91, 151] width 16 height 16
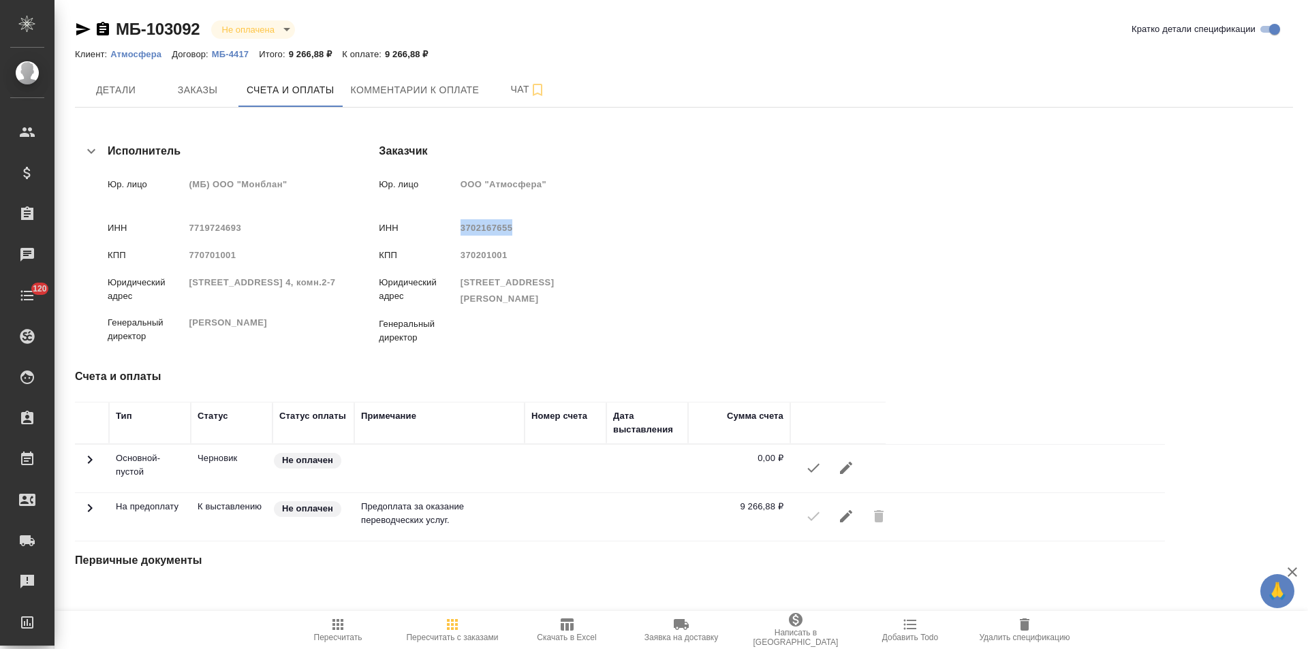
drag, startPoint x: 688, startPoint y: 229, endPoint x: 638, endPoint y: 225, distance: 50.5
click at [513, 225] on span "3702167655" at bounding box center [486, 228] width 52 height 10
copy span "3702167655"
drag, startPoint x: 683, startPoint y: 258, endPoint x: 638, endPoint y: 254, distance: 44.5
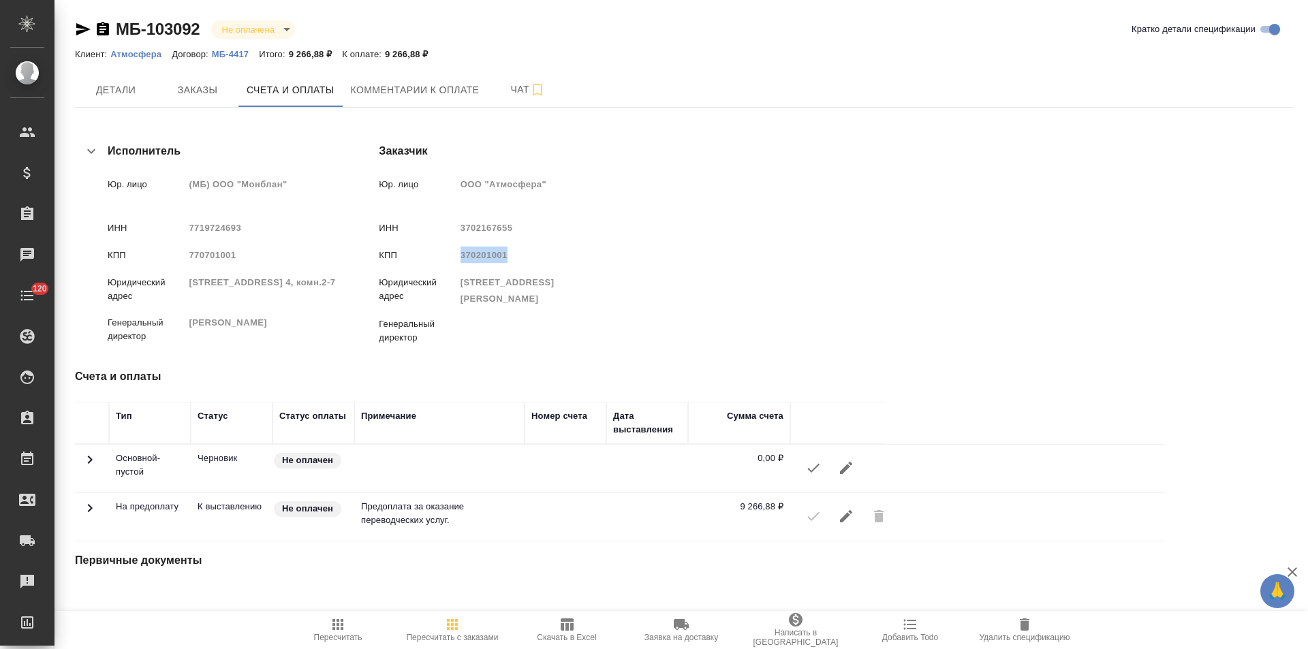
click at [507, 254] on span "370201001" at bounding box center [483, 255] width 47 height 10
copy span "370201001"
drag, startPoint x: 720, startPoint y: 183, endPoint x: 708, endPoint y: 181, distance: 12.4
click at [546, 181] on span "ООО "Атмосфера"" at bounding box center [503, 184] width 86 height 10
drag, startPoint x: 721, startPoint y: 184, endPoint x: 638, endPoint y: 187, distance: 82.5
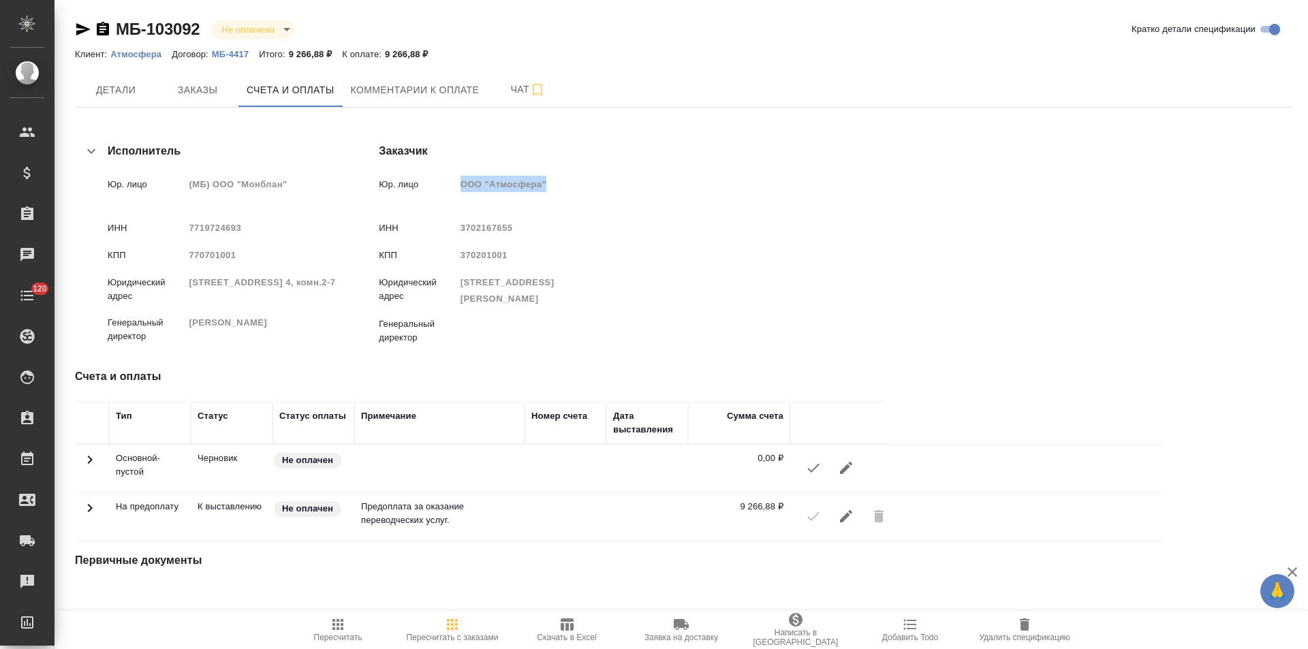
click at [546, 187] on span "ООО "Атмосфера"" at bounding box center [503, 184] width 86 height 10
copy span "ООО "Атмосфера""
drag, startPoint x: 875, startPoint y: 298, endPoint x: 638, endPoint y: 282, distance: 236.9
click at [554, 282] on span "153007, ИВАНОВСКАЯ ОБЛАСТЬ,Г.О. ИВАНОВО, Г ИВАНОВО, УЛ МЕСТЕЧКО МИНЕЕВО, КРАНЭК…" at bounding box center [507, 290] width 94 height 27
copy span "153007, ИВАНОВСКАЯ ОБЛАСТЬ,Г.О. ИВАНОВО, Г ИВАНОВО, УЛ МЕСТЕЧКО МИНЕЕВО, КРАНЭК…"
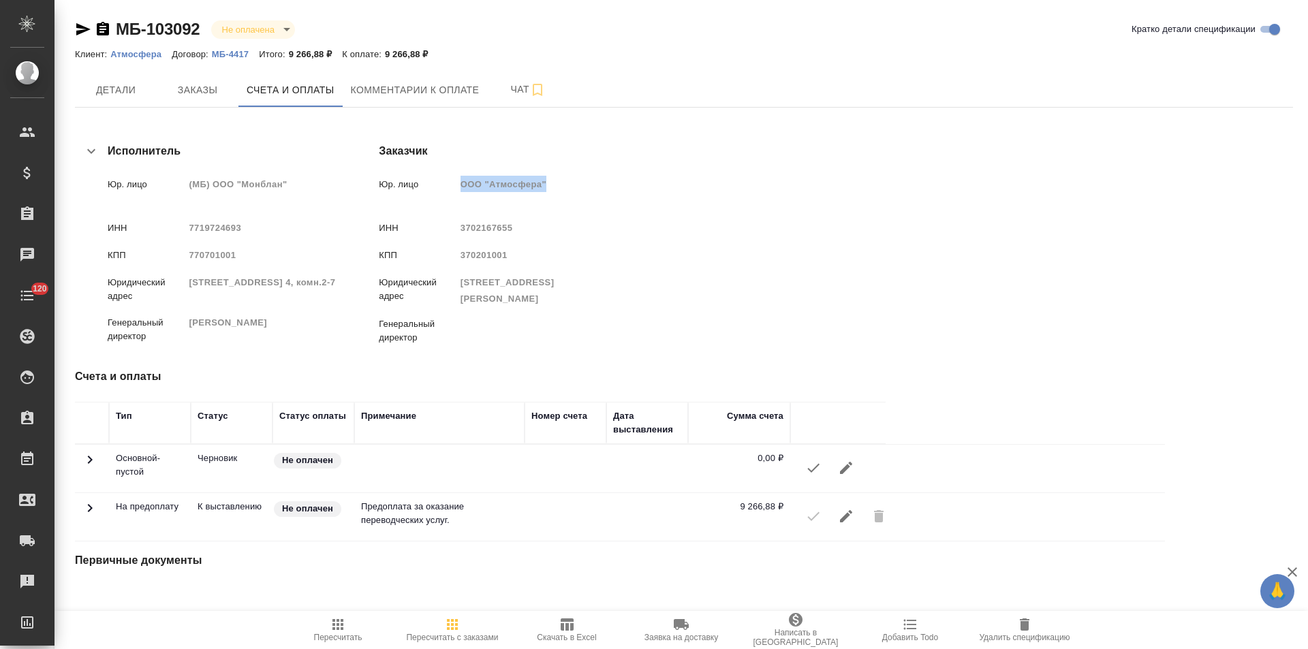
click at [554, 303] on span "153007, ИВАНОВСКАЯ ОБЛАСТЬ,Г.О. ИВАНОВО, Г ИВАНОВО, УЛ МЕСТЕЧКО МИНЕЕВО, КРАНЭК…" at bounding box center [507, 290] width 94 height 27
drag, startPoint x: 851, startPoint y: 300, endPoint x: 811, endPoint y: 297, distance: 40.3
click at [554, 297] on span "153007, ИВАНОВСКАЯ ОБЛАСТЬ,Г.О. ИВАНОВО, Г ИВАНОВО, УЛ МЕСТЕЧКО МИНЕЕВО, КРАНЭК…" at bounding box center [507, 290] width 94 height 27
copy span "КРАНЭКС"
